Goal: Information Seeking & Learning: Learn about a topic

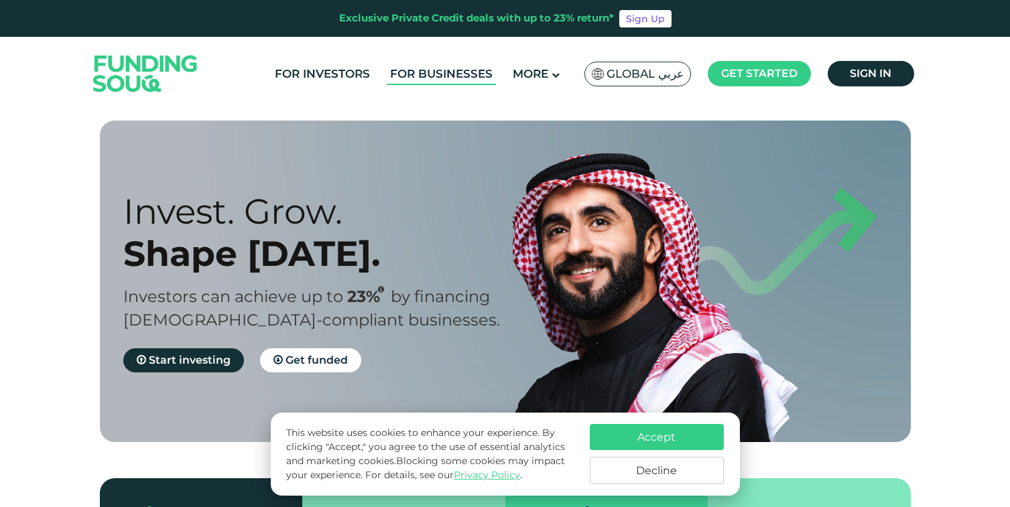
click at [455, 78] on link "For Businesses" at bounding box center [441, 74] width 109 height 22
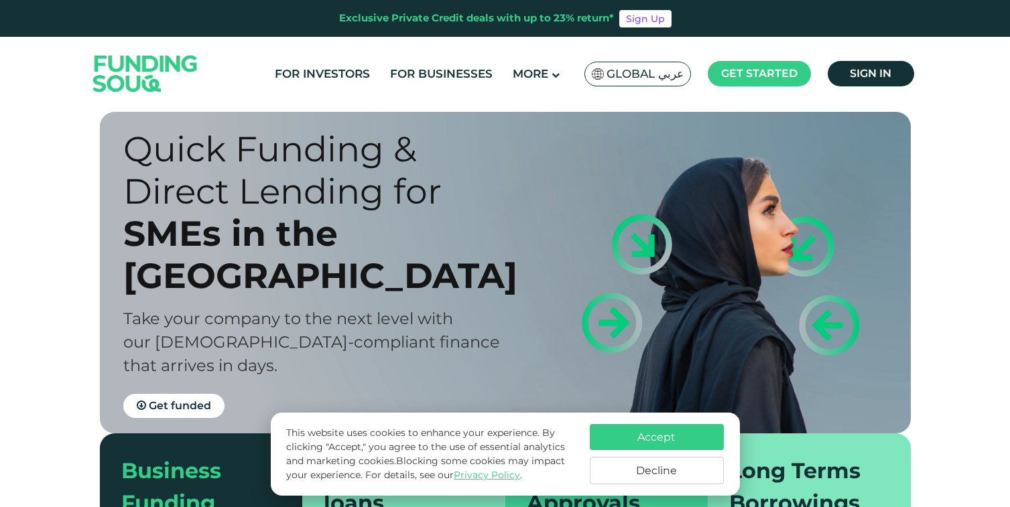
scroll to position [32, 0]
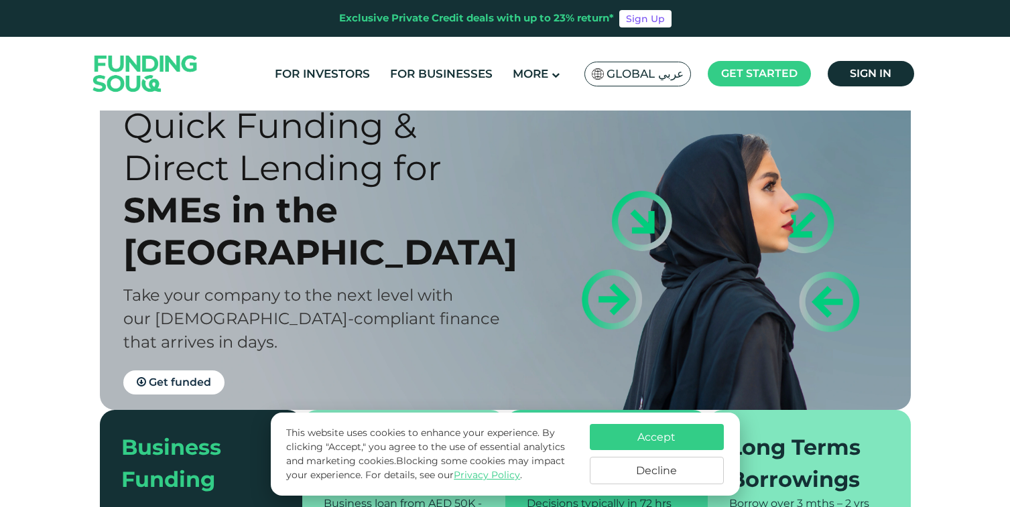
click at [653, 424] on button "Accept" at bounding box center [657, 437] width 134 height 26
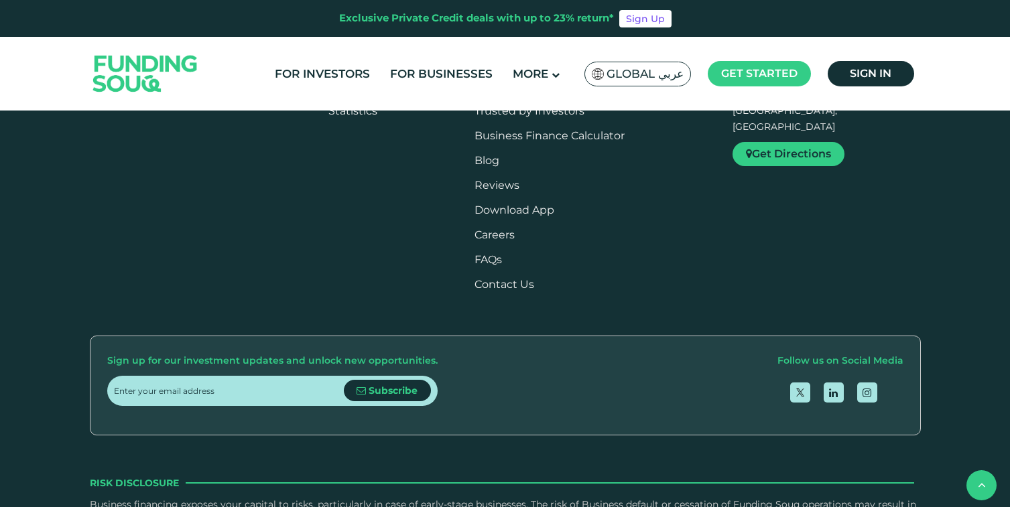
scroll to position [1542, 0]
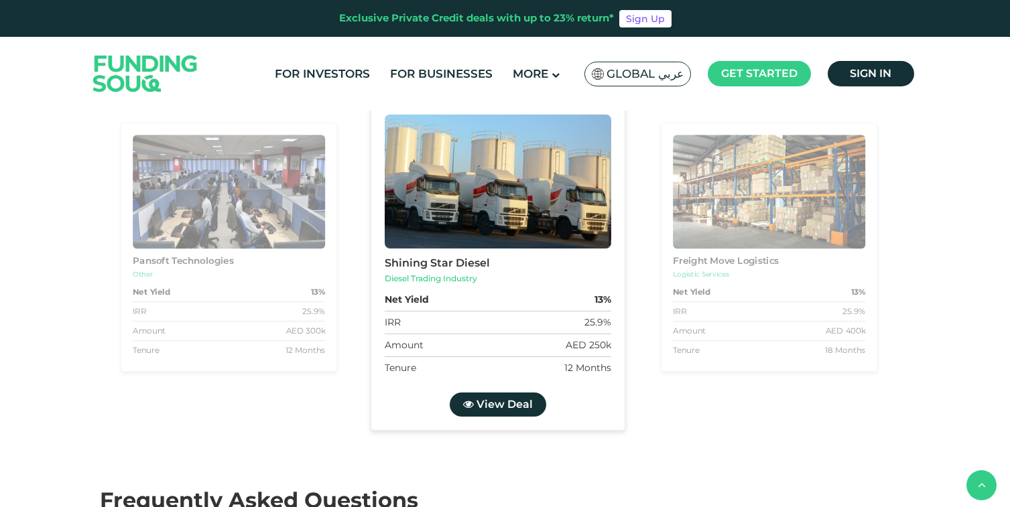
drag, startPoint x: 120, startPoint y: 224, endPoint x: 262, endPoint y: 253, distance: 144.9
drag, startPoint x: 123, startPoint y: 226, endPoint x: 265, endPoint y: 257, distance: 146.0
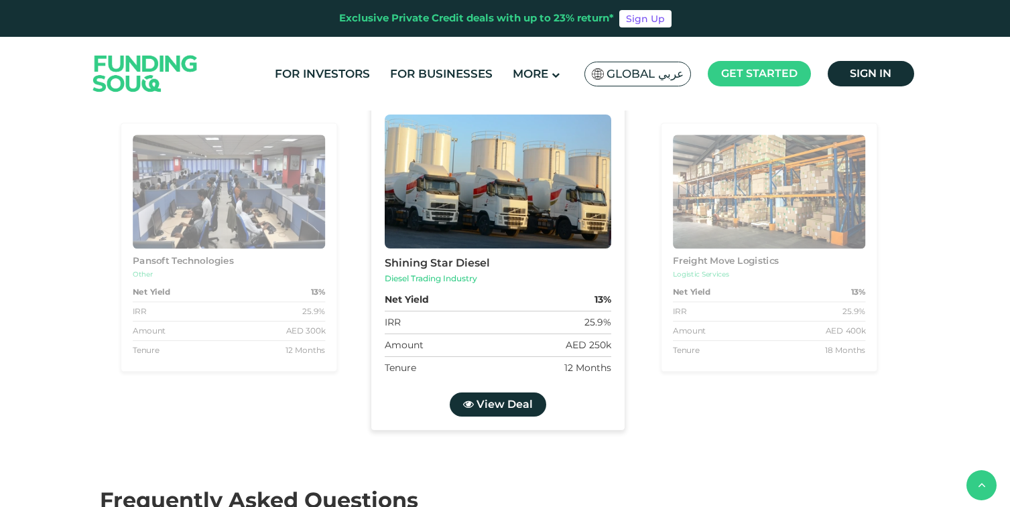
drag, startPoint x: 319, startPoint y: 224, endPoint x: 425, endPoint y: 237, distance: 106.7
drag, startPoint x: 319, startPoint y: 225, endPoint x: 450, endPoint y: 250, distance: 133.0
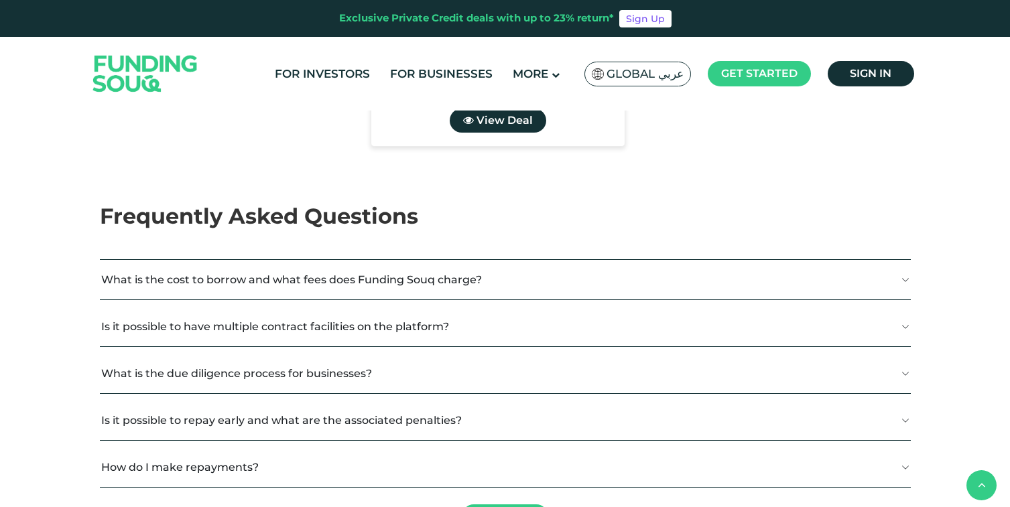
drag, startPoint x: 520, startPoint y: 227, endPoint x: 608, endPoint y: 232, distance: 88.6
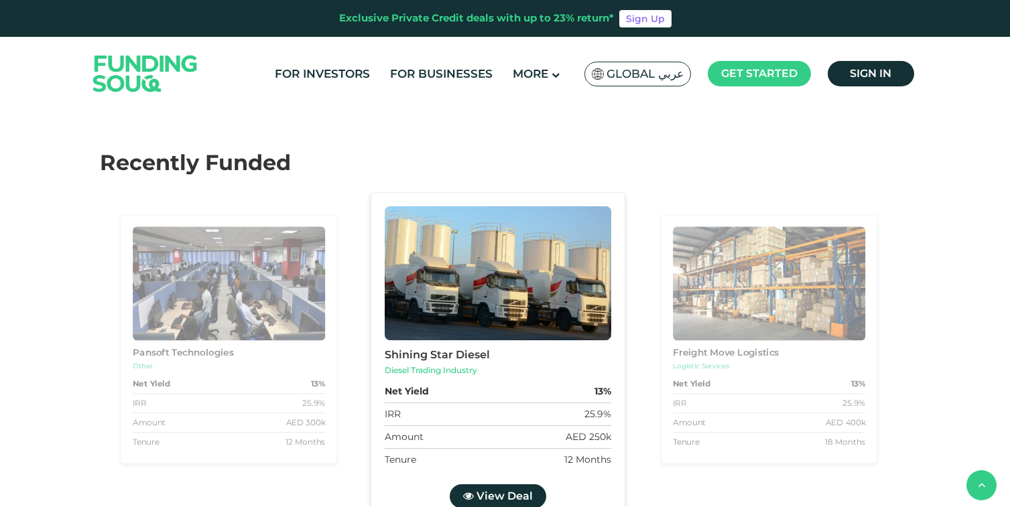
scroll to position [1446, 0]
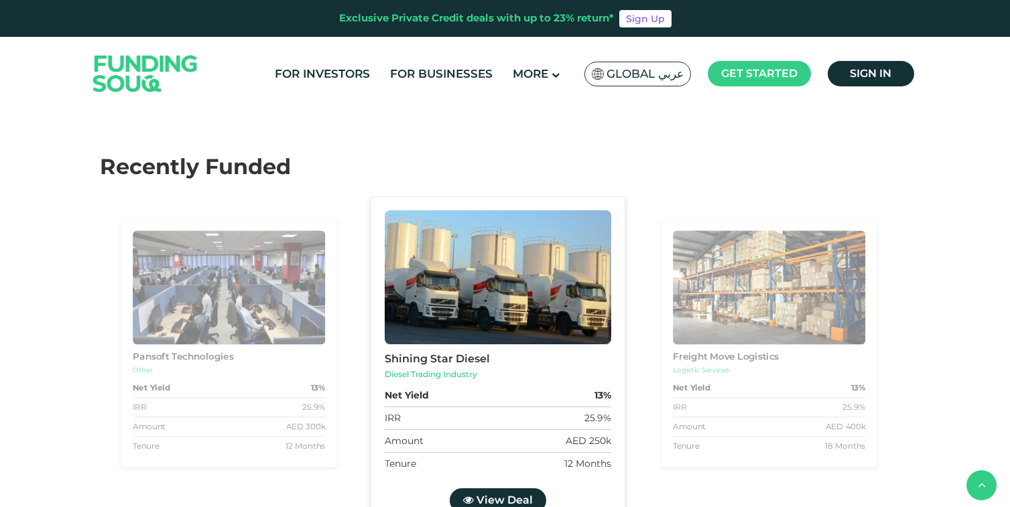
drag, startPoint x: 518, startPoint y: 320, endPoint x: 642, endPoint y: 338, distance: 125.4
drag, startPoint x: 717, startPoint y: 319, endPoint x: 860, endPoint y: 355, distance: 147.9
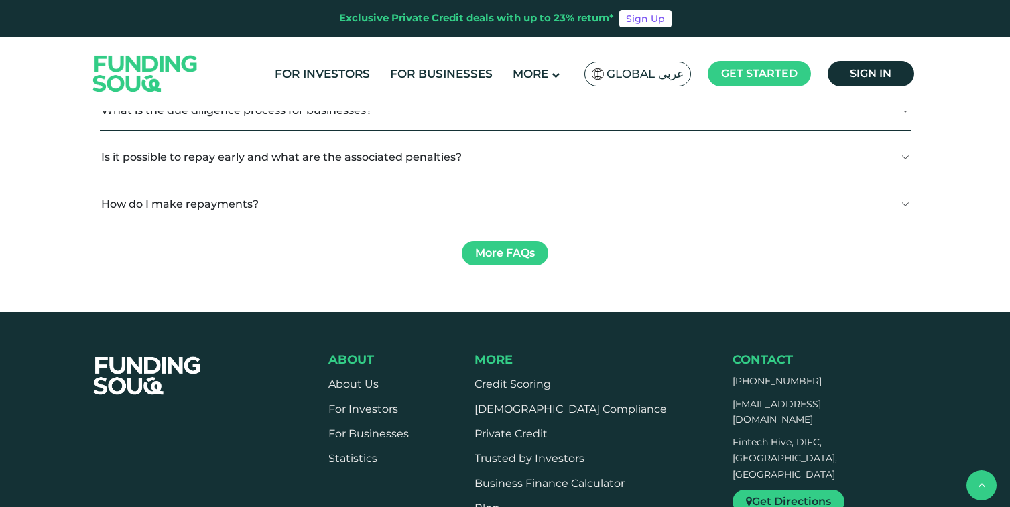
scroll to position [2129, 0]
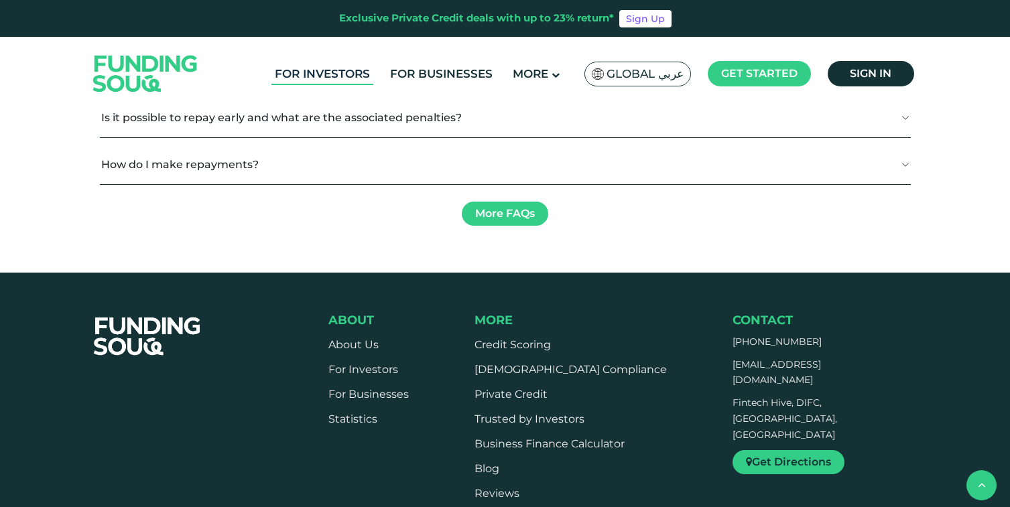
click at [328, 74] on link "For Investors" at bounding box center [322, 74] width 102 height 22
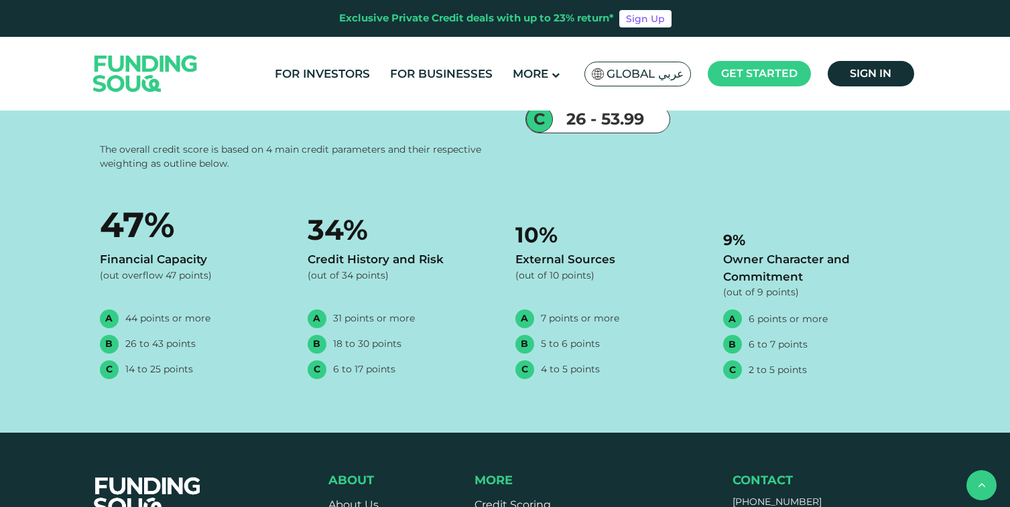
scroll to position [1570, 0]
